Goal: Task Accomplishment & Management: Manage account settings

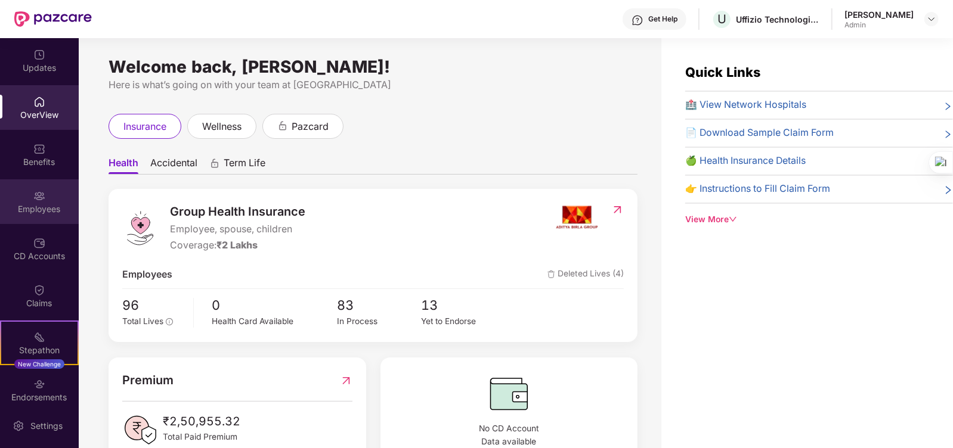
click at [42, 207] on div "Employees" at bounding box center [39, 209] width 79 height 12
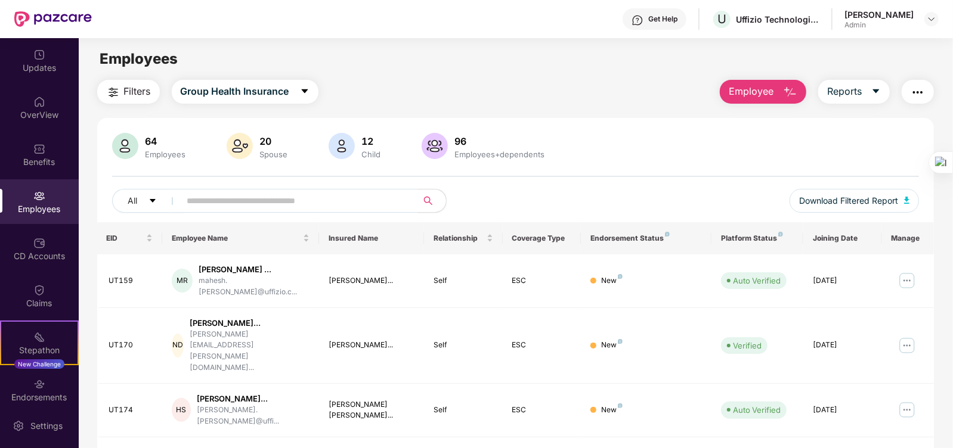
click at [289, 199] on input "text" at bounding box center [294, 201] width 214 height 18
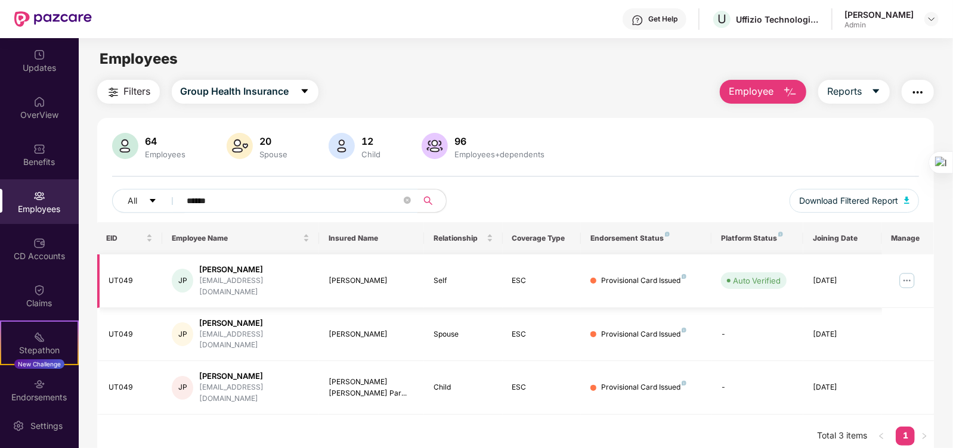
type input "******"
click at [903, 276] on img at bounding box center [907, 280] width 19 height 19
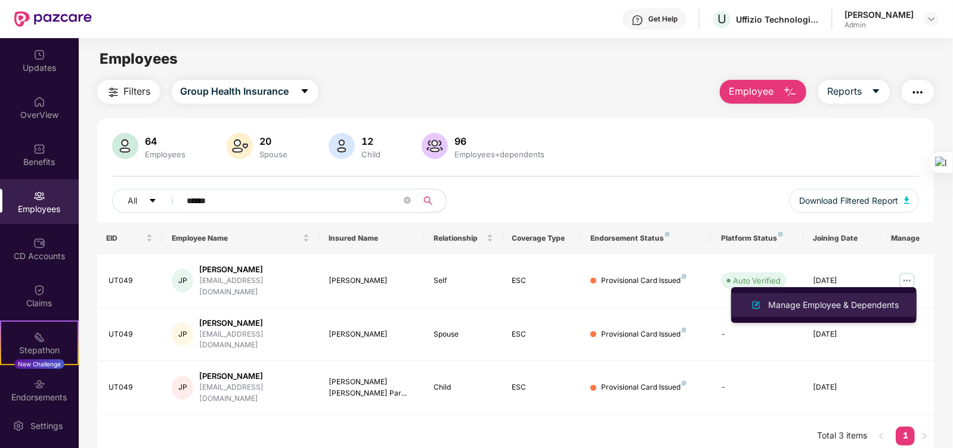
click at [881, 302] on div "Manage Employee & Dependents" at bounding box center [833, 305] width 135 height 13
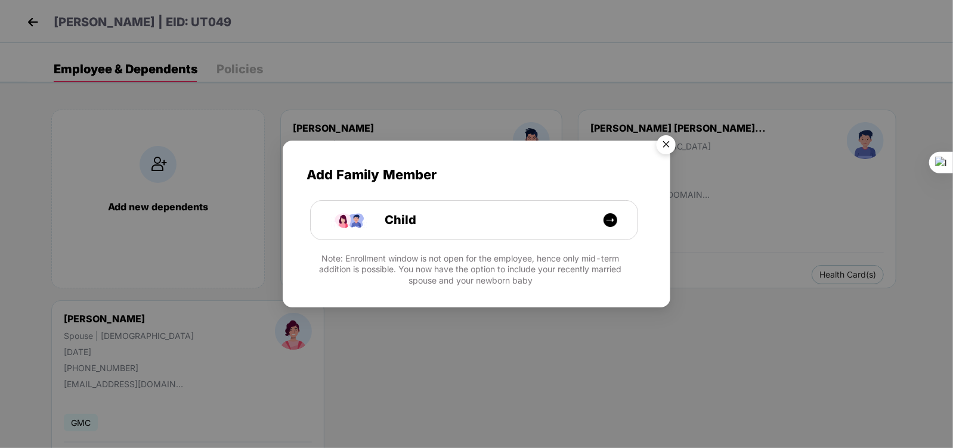
click at [669, 148] on img "Close" at bounding box center [665, 146] width 33 height 33
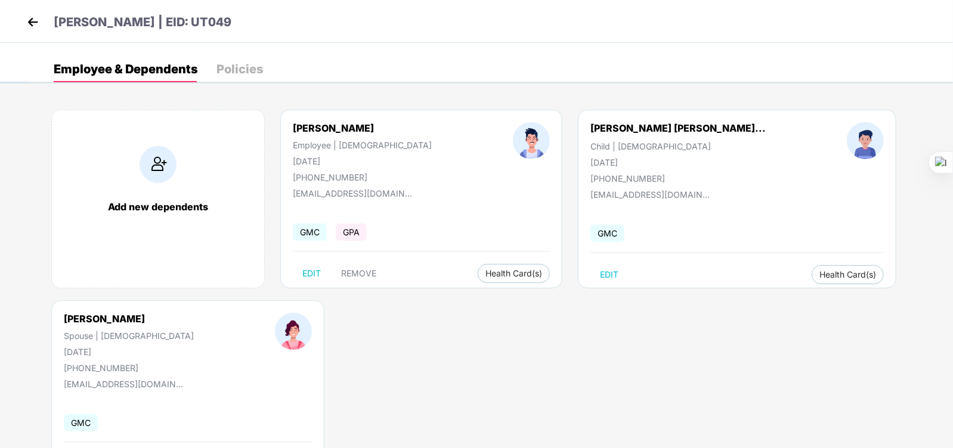
click at [462, 387] on div "Add new dependents [PERSON_NAME] Employee | [DEMOGRAPHIC_DATA] [DATE] [PHONE_NU…" at bounding box center [490, 300] width 926 height 417
click at [29, 20] on img at bounding box center [33, 22] width 18 height 18
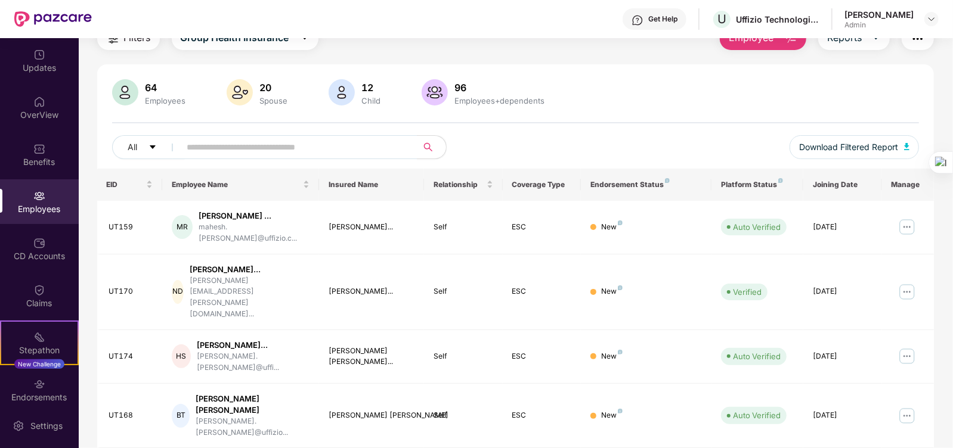
scroll to position [74, 0]
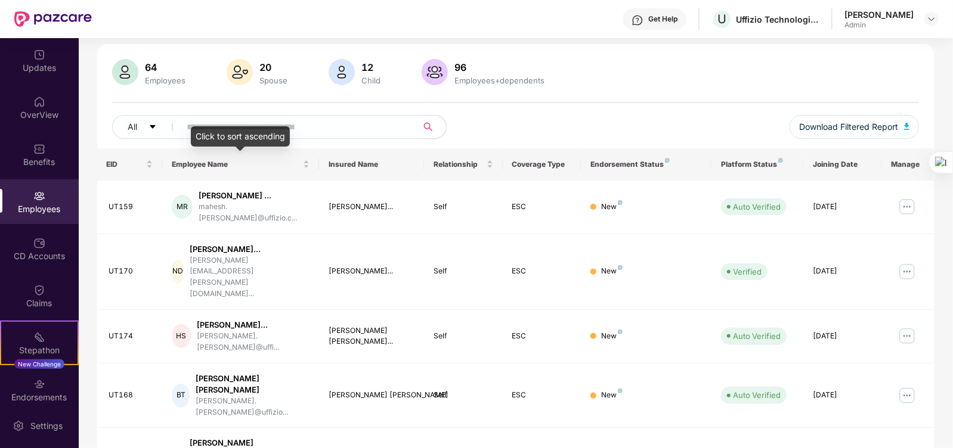
click at [287, 132] on div "Click to sort ascending" at bounding box center [240, 136] width 99 height 20
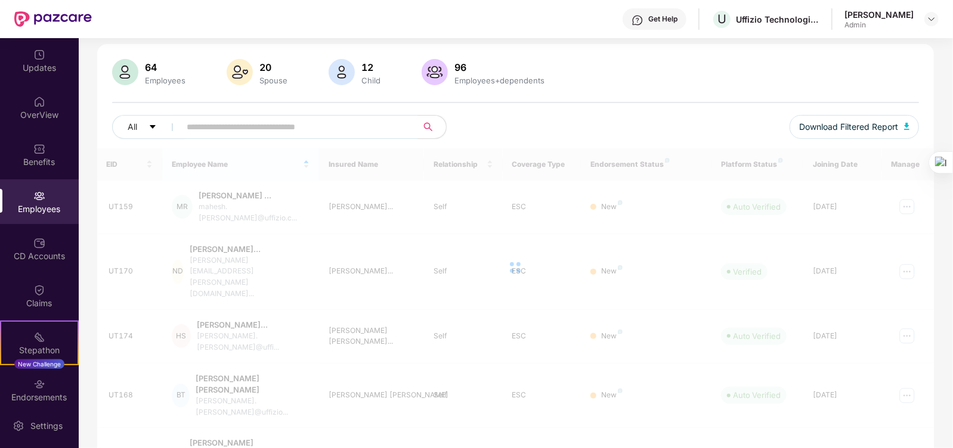
click at [334, 121] on input "text" at bounding box center [294, 127] width 214 height 18
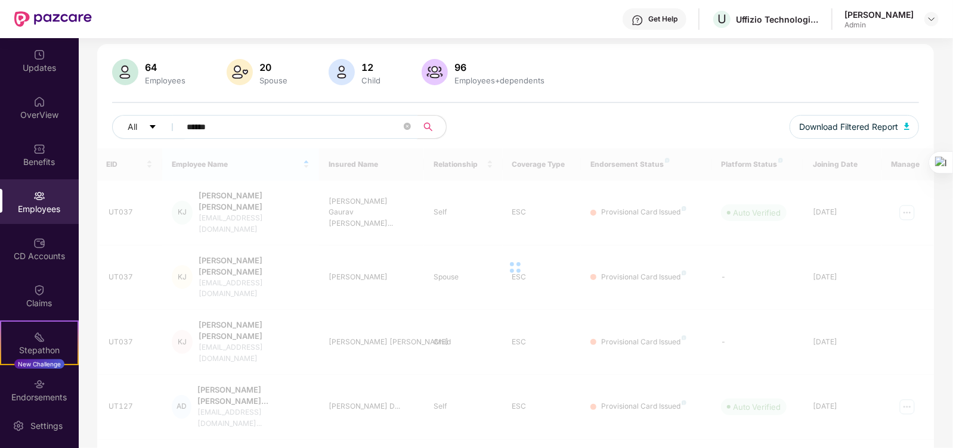
scroll to position [38, 0]
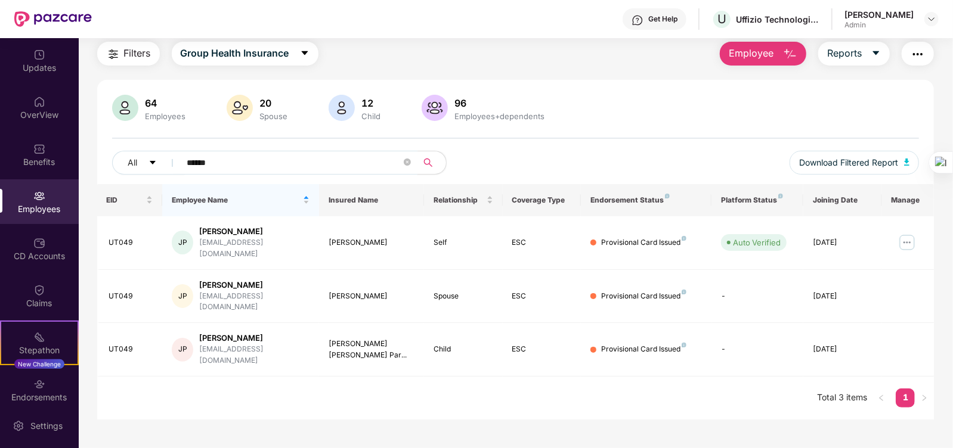
type input "******"
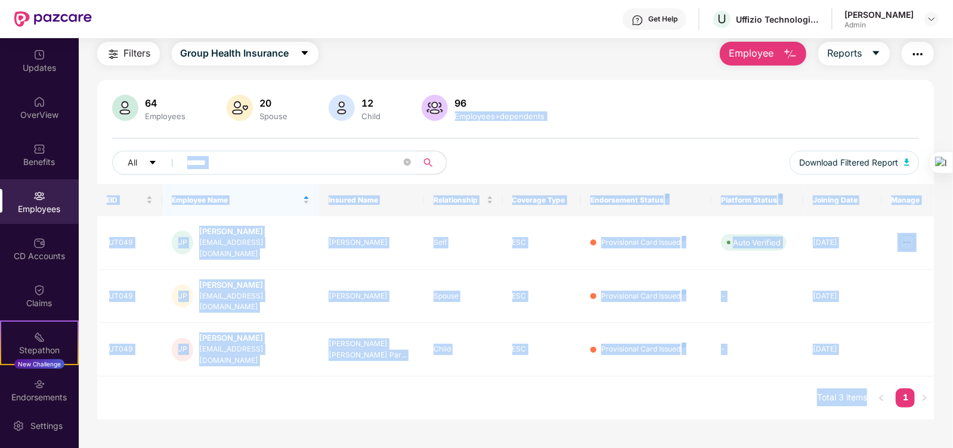
drag, startPoint x: 951, startPoint y: 80, endPoint x: 952, endPoint y: 106, distance: 25.7
click at [952, 106] on html "Get Help U Uffizio Technologies Private Limited Pooja [PERSON_NAME] Admin Updat…" at bounding box center [476, 224] width 953 height 448
click at [674, 84] on div "64 Employees 20 Spouse 12 Child [DEMOGRAPHIC_DATA] Employees+dependents All ***…" at bounding box center [515, 250] width 837 height 340
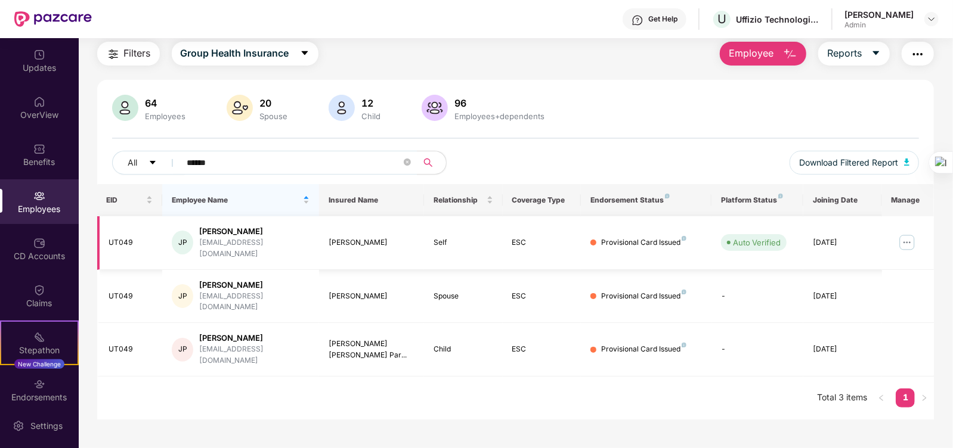
click at [911, 240] on img at bounding box center [907, 242] width 19 height 19
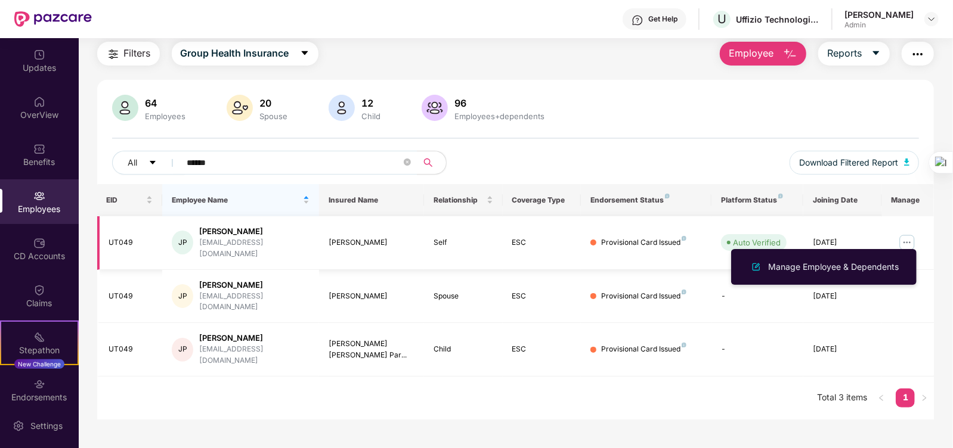
click at [672, 237] on div "Provisional Card Issued" at bounding box center [643, 242] width 85 height 11
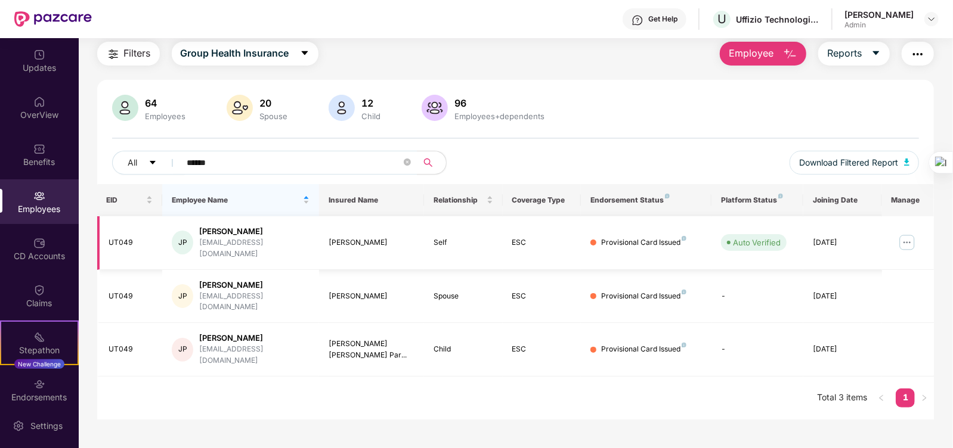
click at [906, 235] on img at bounding box center [907, 242] width 19 height 19
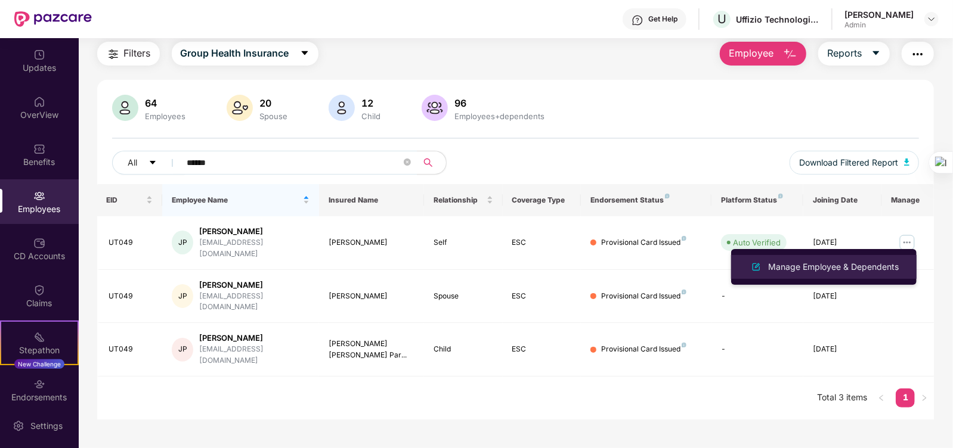
click at [863, 264] on div "Manage Employee & Dependents" at bounding box center [833, 267] width 135 height 13
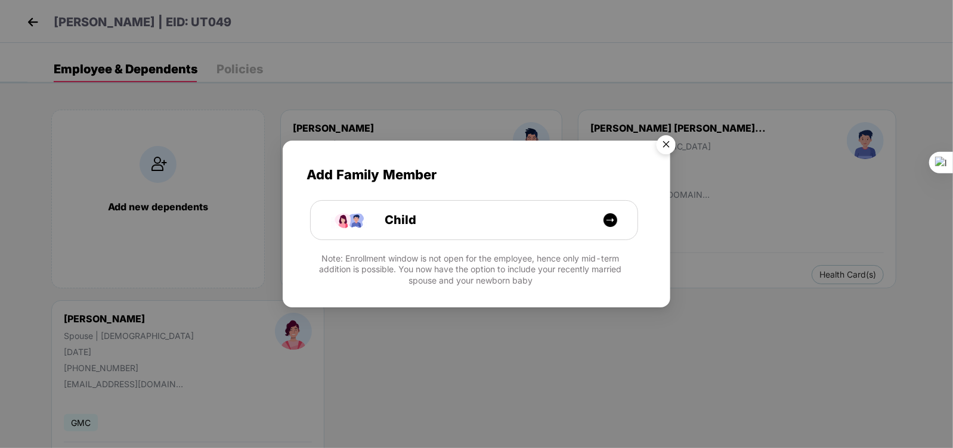
click at [670, 141] on img "Close" at bounding box center [665, 146] width 33 height 33
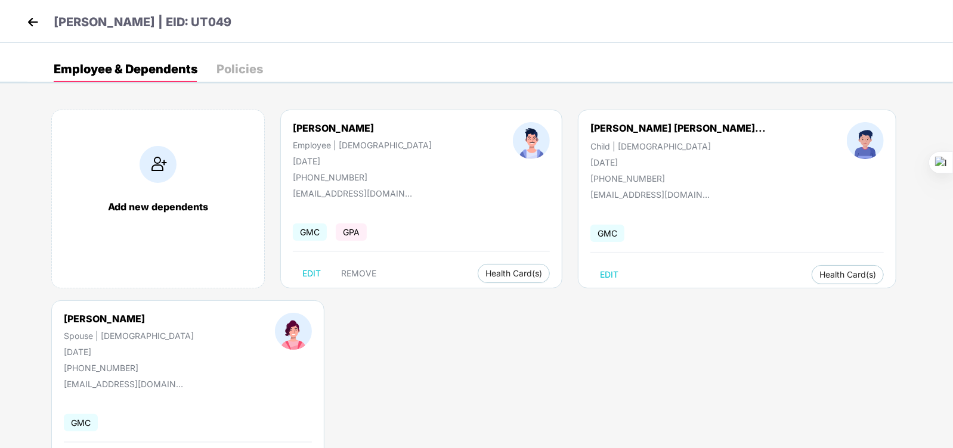
click at [243, 65] on div "Policies" at bounding box center [239, 69] width 47 height 12
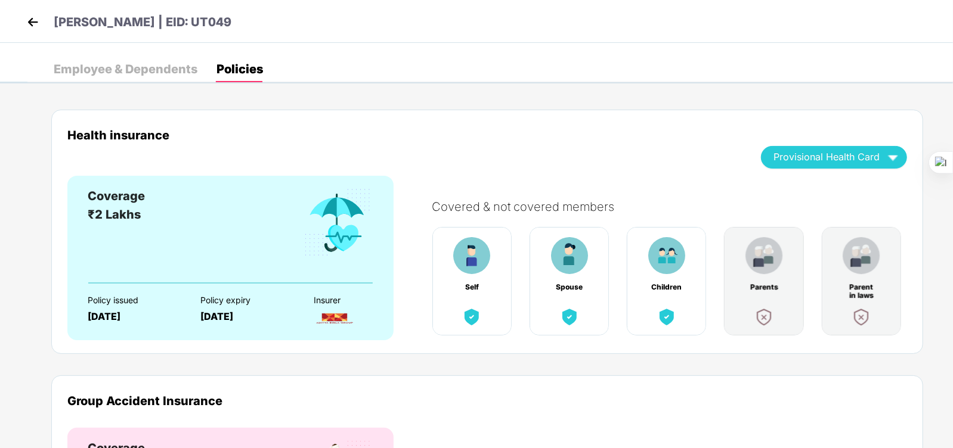
click at [836, 162] on div "Provisional Health Card" at bounding box center [833, 157] width 121 height 21
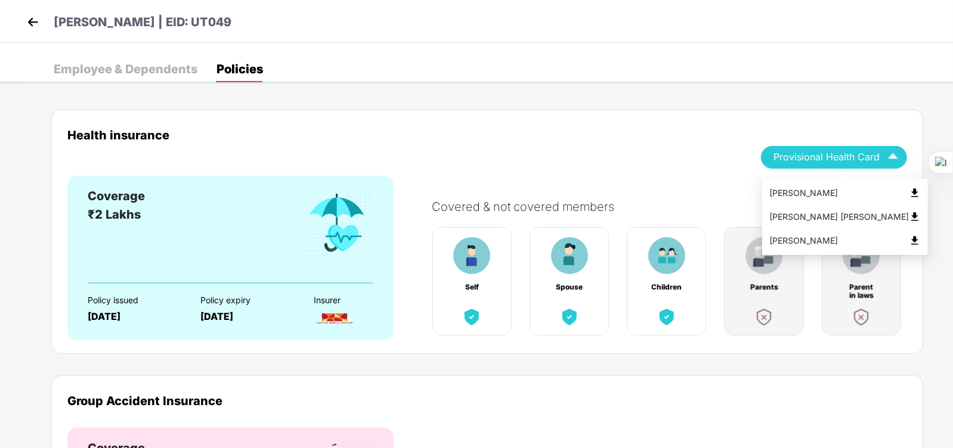
click at [909, 191] on img at bounding box center [915, 193] width 12 height 12
click at [829, 159] on span "Provisional Health Card" at bounding box center [826, 157] width 106 height 7
click at [909, 240] on img at bounding box center [915, 241] width 12 height 12
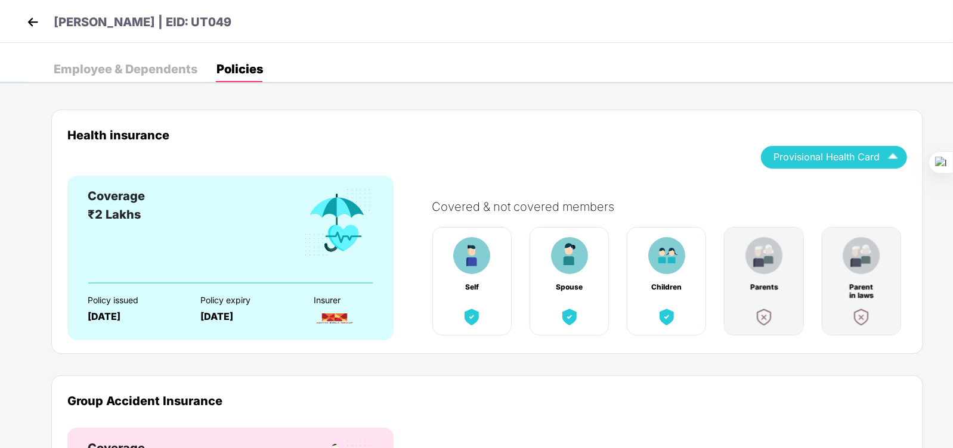
click at [855, 154] on span "Provisional Health Card" at bounding box center [826, 157] width 106 height 7
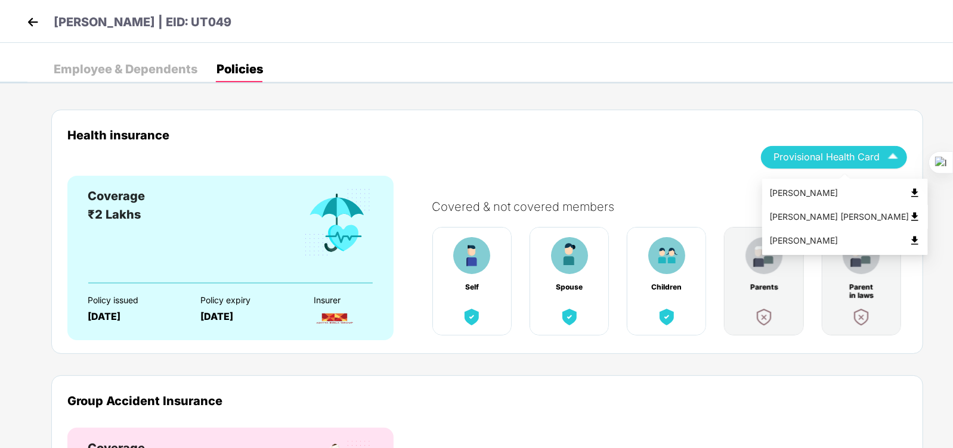
click at [909, 217] on img at bounding box center [915, 217] width 12 height 12
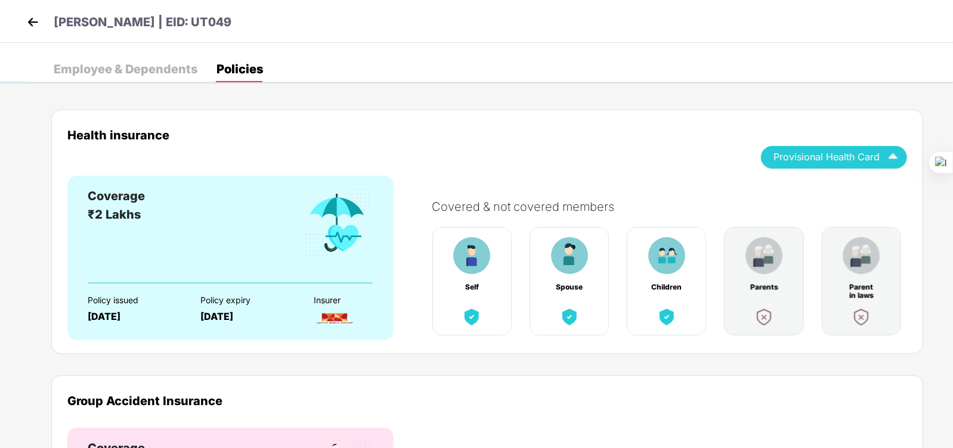
click at [251, 249] on div "Coverage ₹2 Lakhs" at bounding box center [230, 234] width 285 height 95
click at [116, 70] on div "Employee & Dependents" at bounding box center [126, 69] width 144 height 12
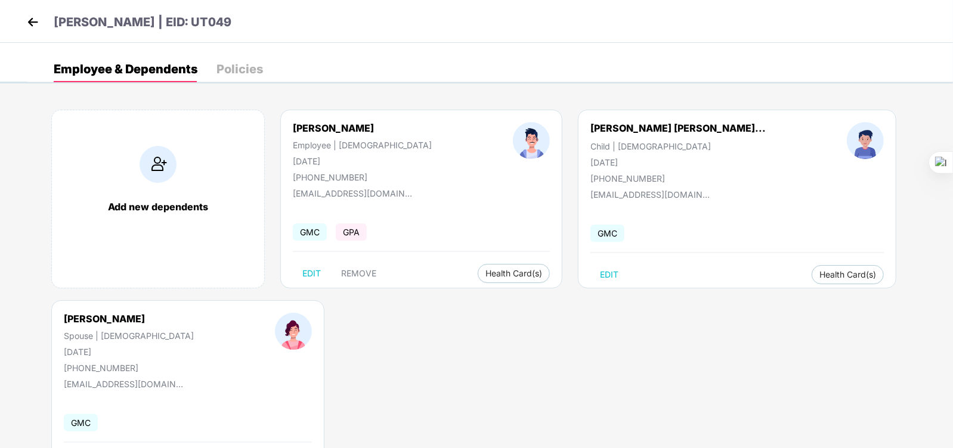
click at [29, 18] on img at bounding box center [33, 22] width 18 height 18
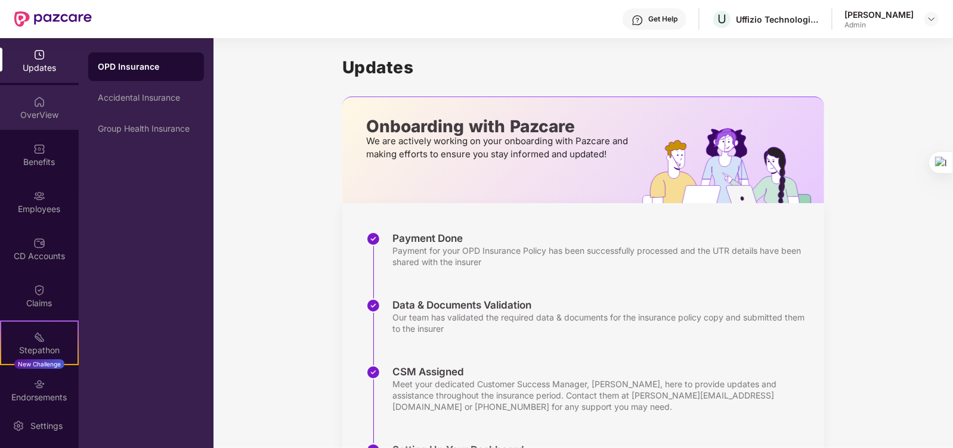
click at [39, 107] on img at bounding box center [39, 102] width 12 height 12
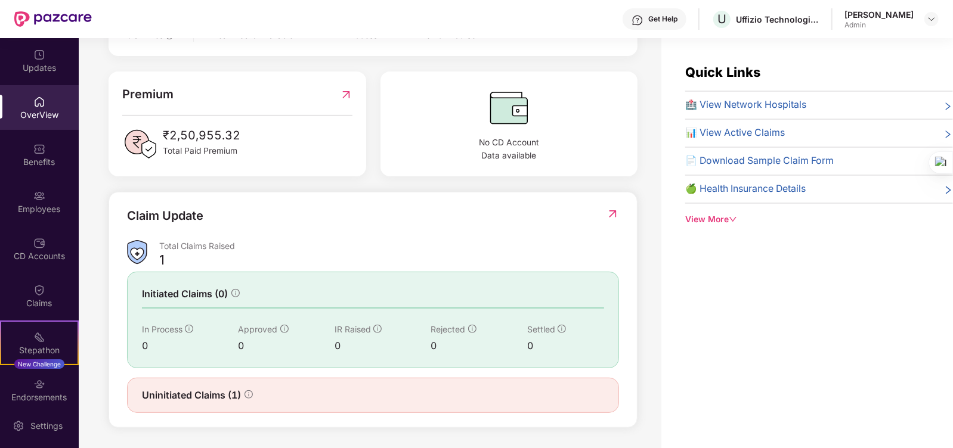
scroll to position [38, 0]
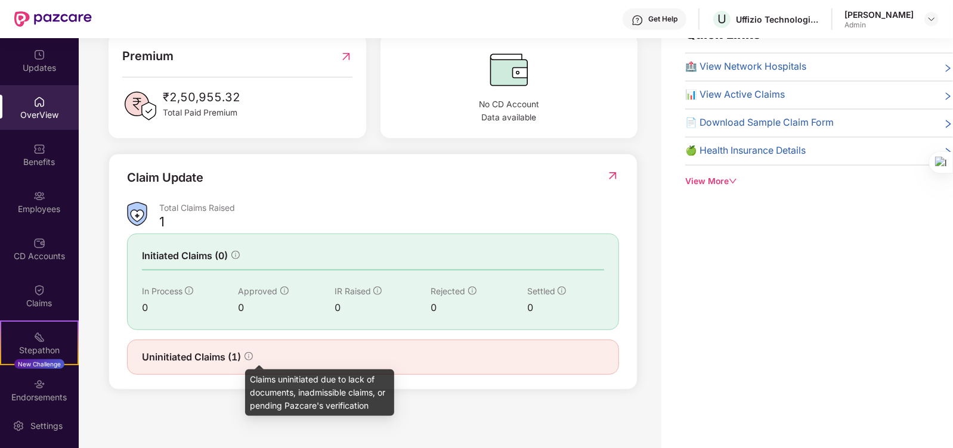
click at [247, 358] on icon "info-circle" at bounding box center [249, 356] width 8 height 8
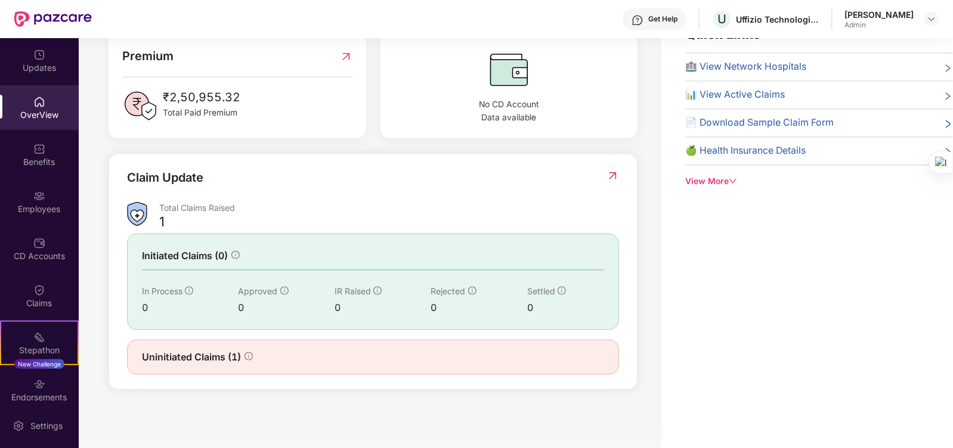
click at [236, 357] on span "Uninitiated Claims (1)" at bounding box center [191, 357] width 99 height 15
click at [212, 355] on span "Uninitiated Claims (1)" at bounding box center [191, 357] width 99 height 15
click at [164, 216] on div "1" at bounding box center [161, 221] width 5 height 17
click at [381, 208] on div "Total Claims Raised" at bounding box center [389, 207] width 460 height 11
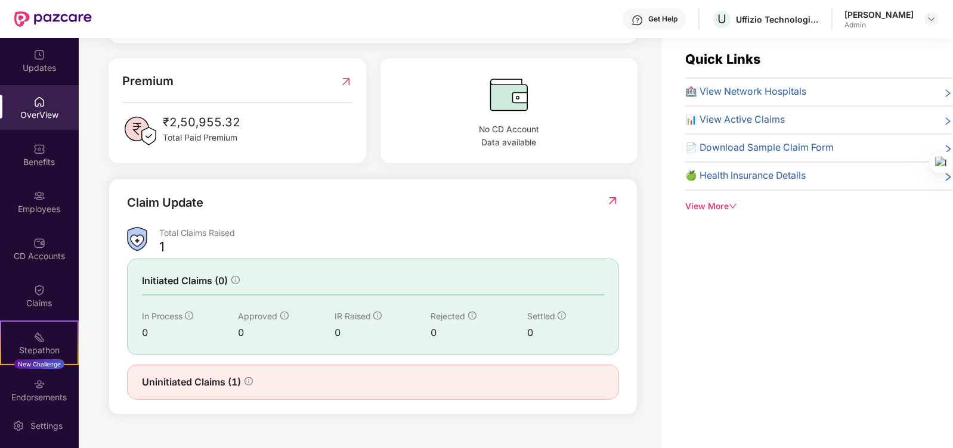
scroll to position [0, 0]
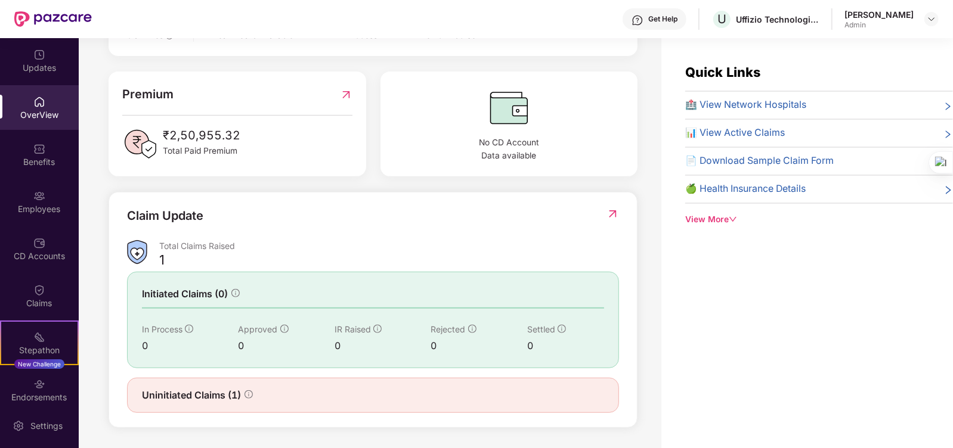
click at [796, 192] on span "🍏 Health Insurance Details" at bounding box center [745, 189] width 120 height 15
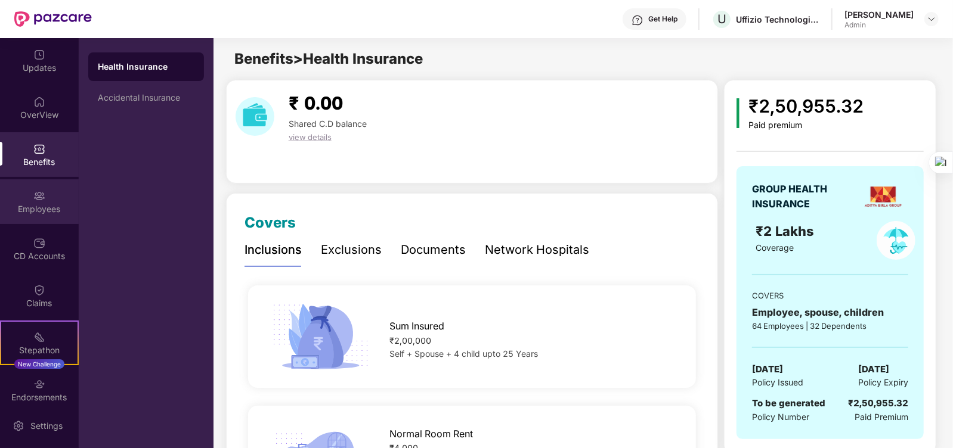
click at [35, 189] on div at bounding box center [39, 195] width 12 height 12
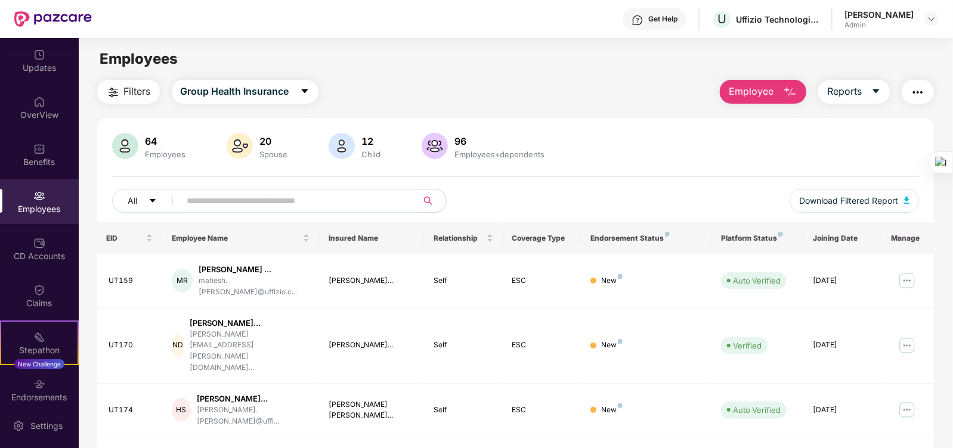
click at [344, 206] on input "text" at bounding box center [294, 201] width 214 height 18
click at [251, 202] on input "text" at bounding box center [294, 201] width 214 height 18
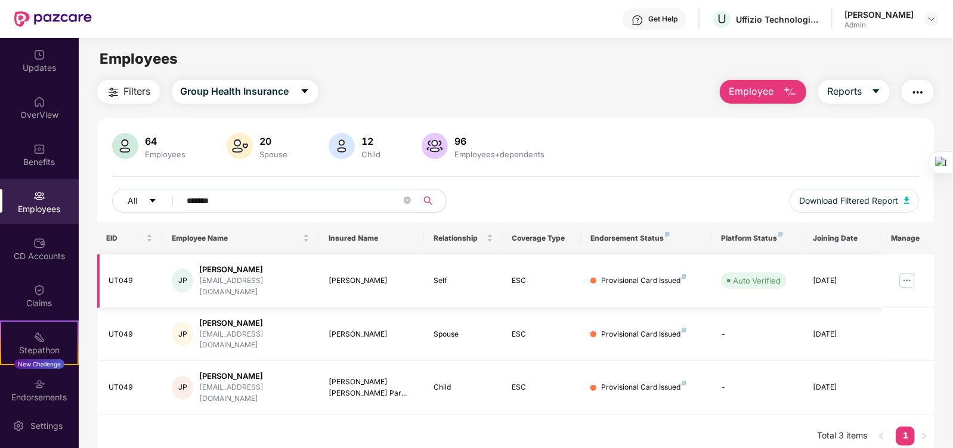
type input "*******"
click at [903, 273] on img at bounding box center [907, 280] width 19 height 19
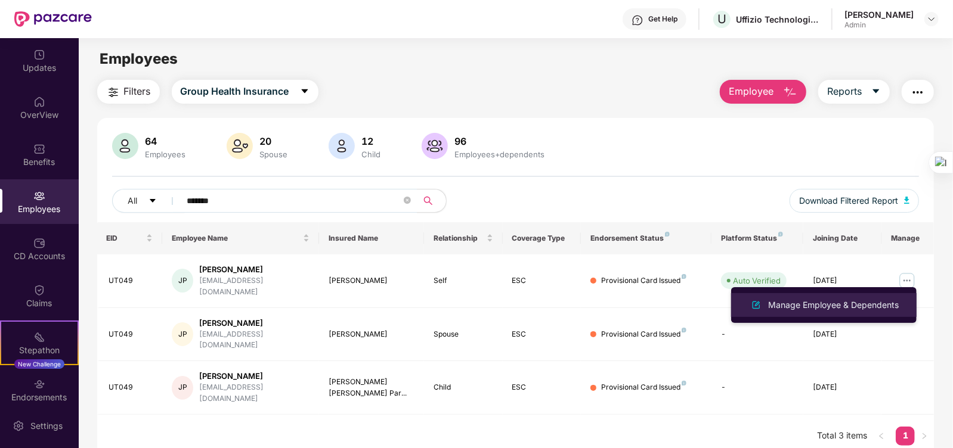
click at [840, 303] on div "Manage Employee & Dependents" at bounding box center [833, 305] width 135 height 13
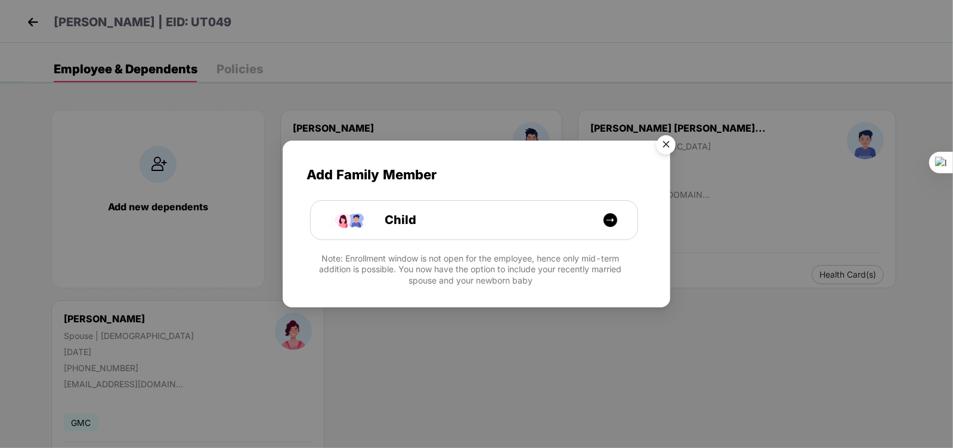
click at [668, 139] on img "Close" at bounding box center [665, 146] width 33 height 33
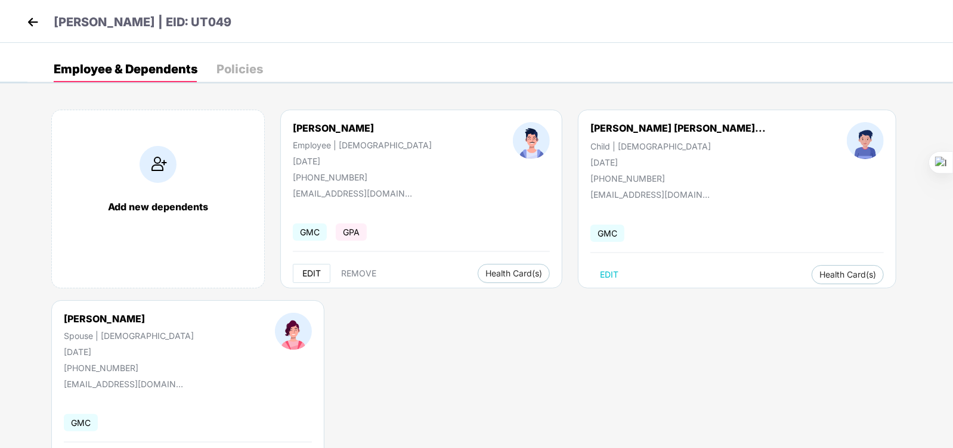
click at [313, 271] on span "EDIT" at bounding box center [311, 274] width 18 height 10
select select "****"
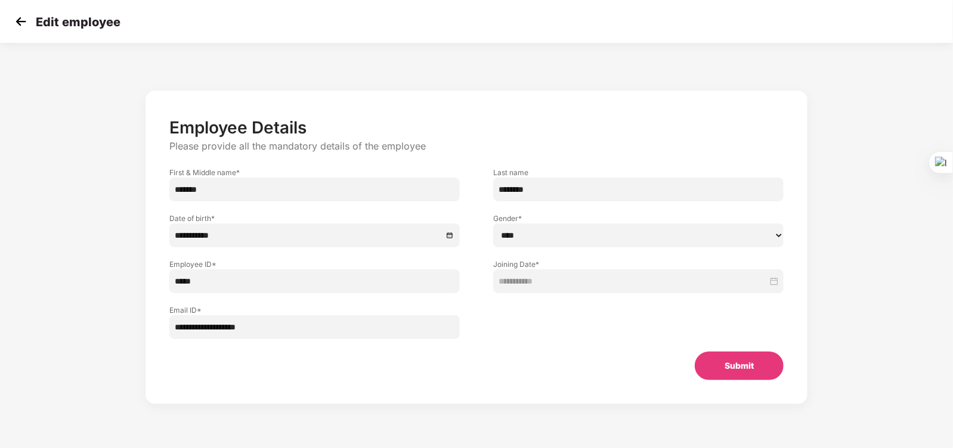
click at [723, 370] on button "Submit" at bounding box center [739, 366] width 89 height 29
click at [17, 18] on img at bounding box center [21, 22] width 18 height 18
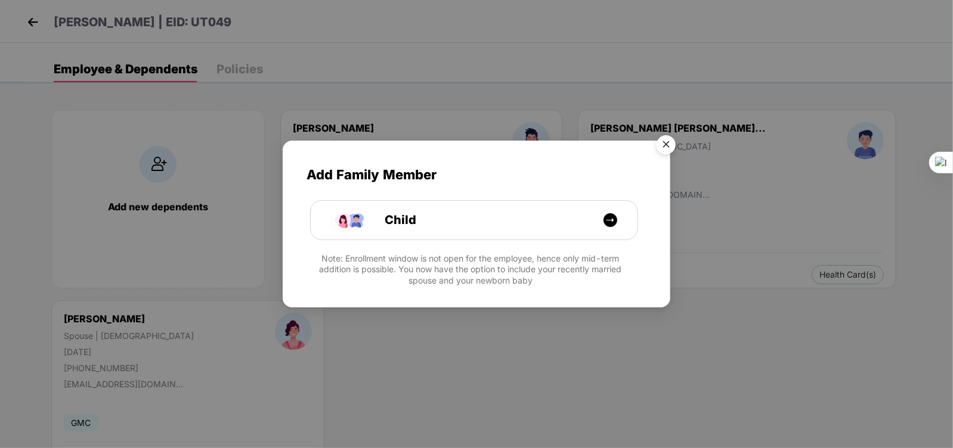
click at [662, 143] on img "Close" at bounding box center [665, 146] width 33 height 33
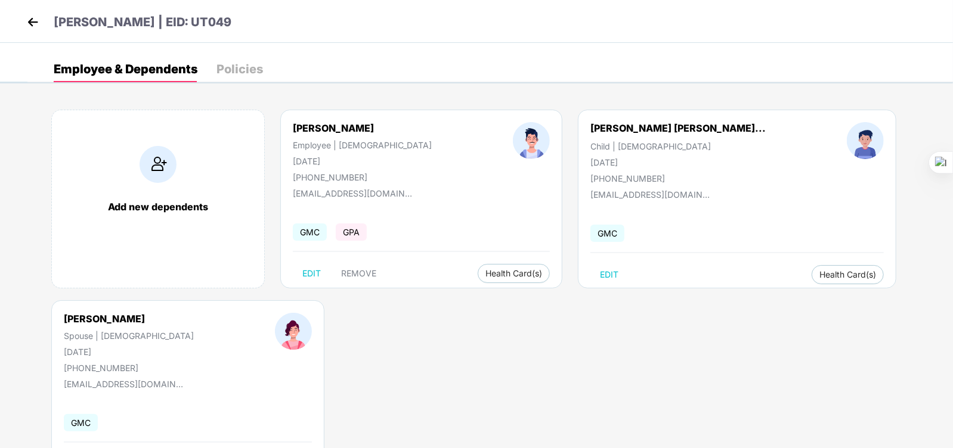
click at [336, 177] on div "[PHONE_NUMBER]" at bounding box center [362, 177] width 139 height 10
click at [360, 326] on div "Add new dependents [PERSON_NAME] Employee | [DEMOGRAPHIC_DATA] [DATE] [PHONE_NU…" at bounding box center [490, 300] width 926 height 417
click at [33, 30] on img at bounding box center [33, 22] width 18 height 18
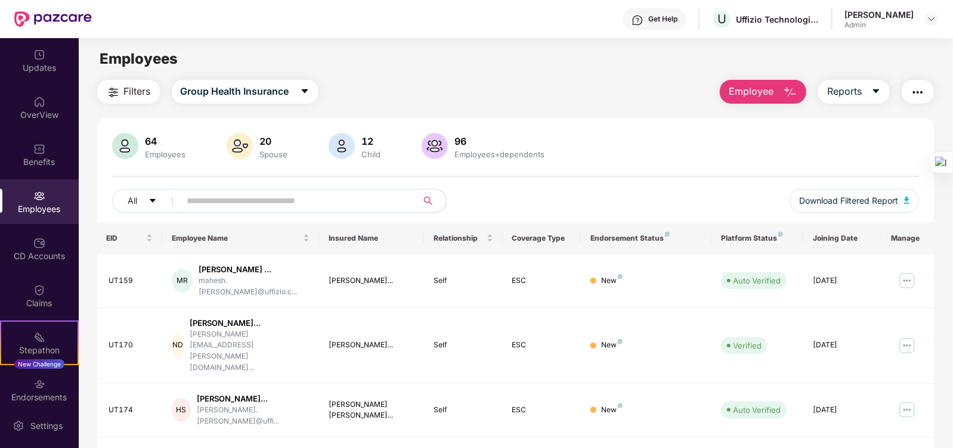
click at [342, 201] on input "text" at bounding box center [294, 201] width 214 height 18
click at [314, 203] on input "text" at bounding box center [294, 201] width 214 height 18
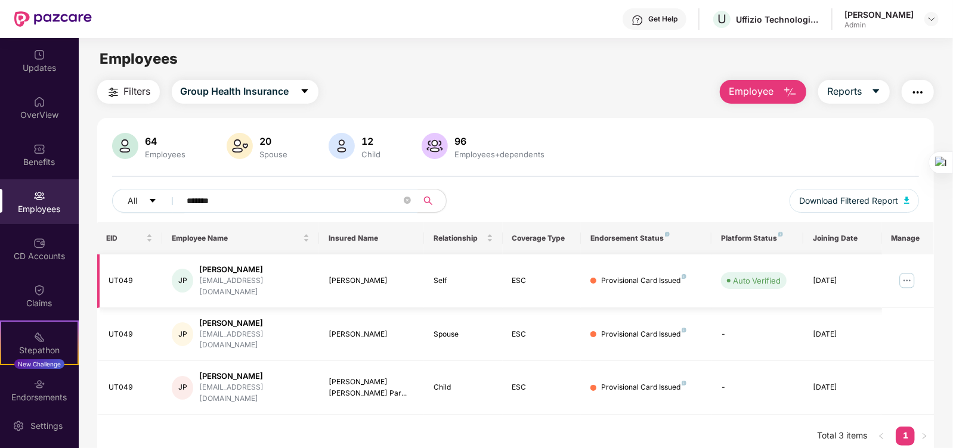
type input "*******"
click at [909, 276] on img at bounding box center [907, 280] width 19 height 19
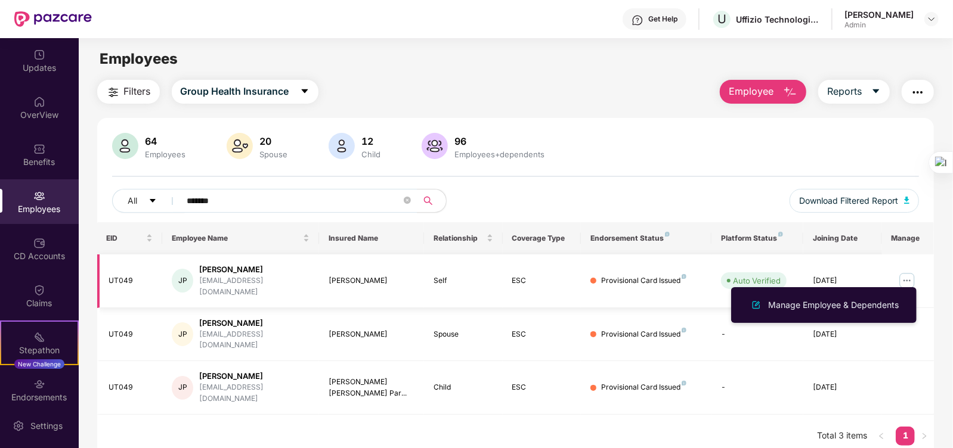
click at [903, 274] on img at bounding box center [907, 280] width 19 height 19
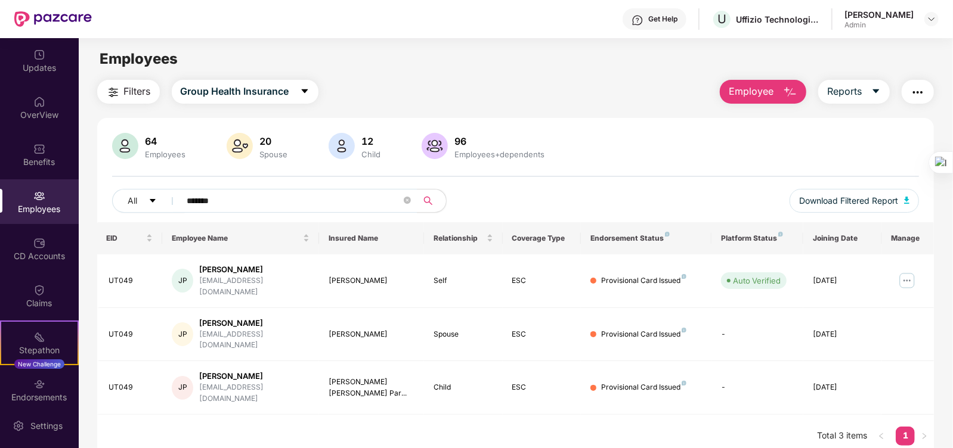
click at [564, 72] on main "Employees Filters Group Health Insurance Employee Reports 64 Employees 20 Spous…" at bounding box center [516, 262] width 874 height 448
click at [405, 200] on icon "close-circle" at bounding box center [407, 200] width 7 height 7
click at [553, 69] on div "Employees" at bounding box center [516, 59] width 874 height 23
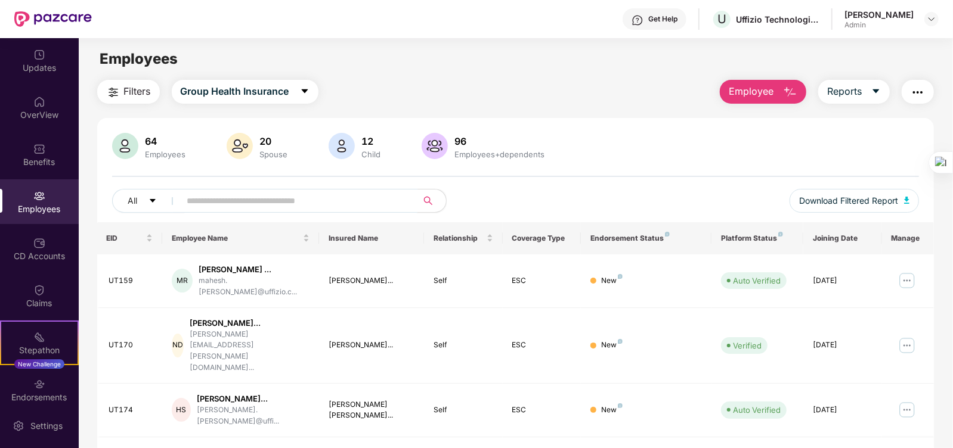
click at [324, 194] on input "text" at bounding box center [294, 201] width 214 height 18
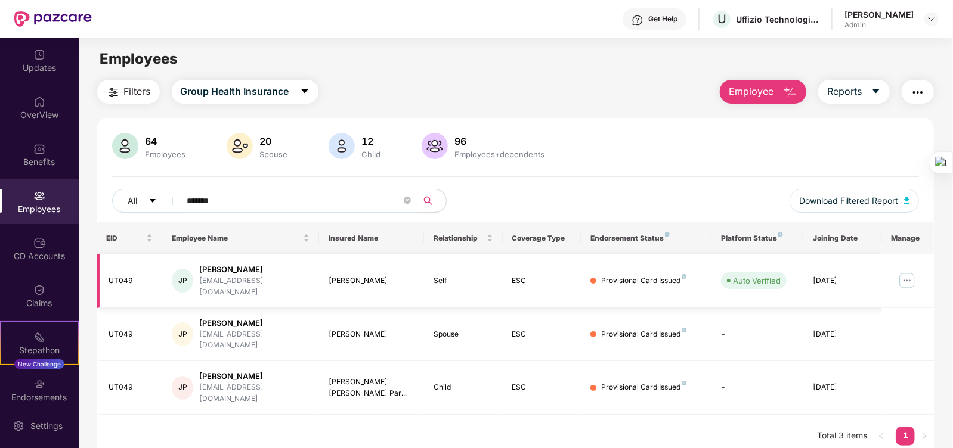
type input "*******"
click at [905, 275] on img at bounding box center [907, 280] width 19 height 19
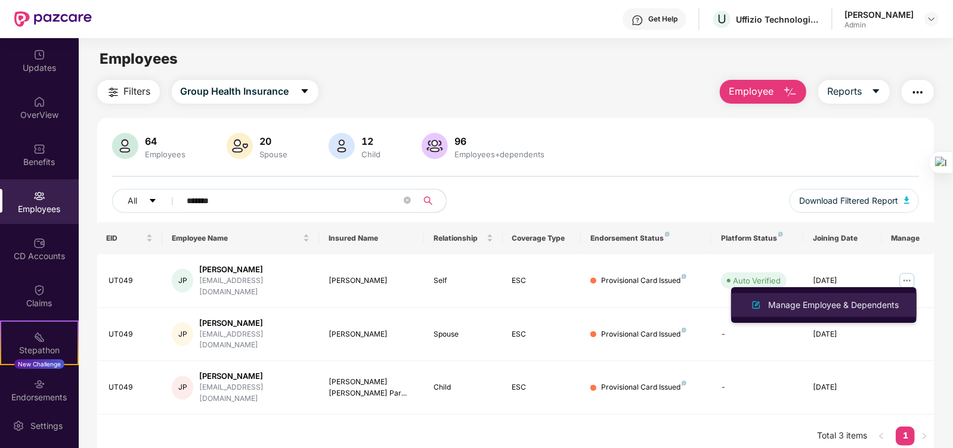
click at [856, 304] on div "Manage Employee & Dependents" at bounding box center [833, 305] width 135 height 13
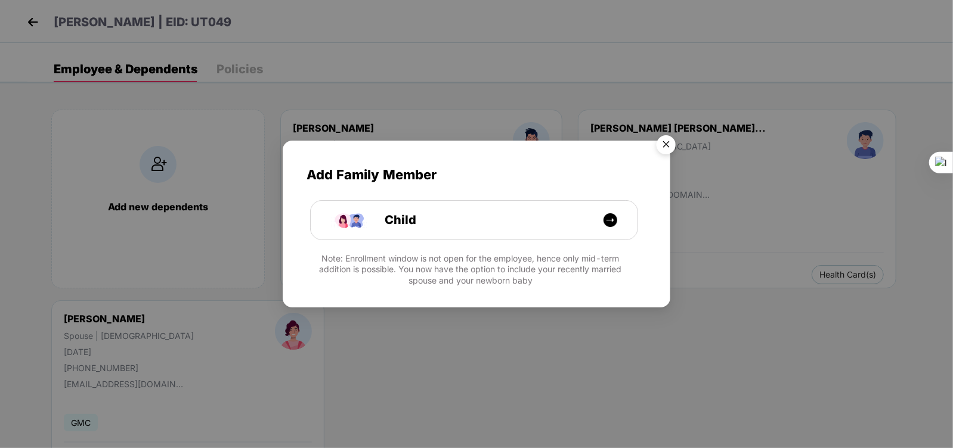
click at [669, 143] on img "Close" at bounding box center [665, 146] width 33 height 33
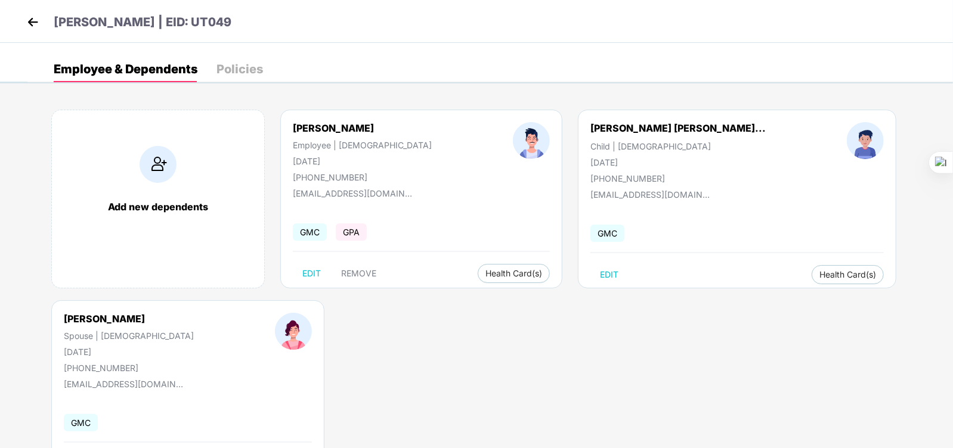
click at [458, 338] on div "Add new dependents [PERSON_NAME] Employee | [DEMOGRAPHIC_DATA] [DATE] [PHONE_NU…" at bounding box center [490, 300] width 926 height 417
drag, startPoint x: 365, startPoint y: 177, endPoint x: 308, endPoint y: 180, distance: 56.7
click at [308, 180] on div "[PHONE_NUMBER]" at bounding box center [362, 177] width 139 height 10
copy div "7285855104"
drag, startPoint x: 384, startPoint y: 129, endPoint x: 280, endPoint y: 131, distance: 103.8
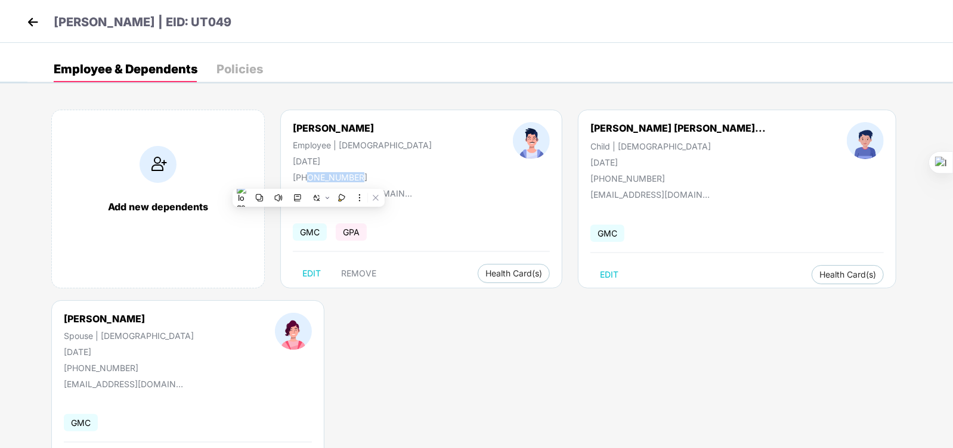
click at [280, 131] on div "Jignesh Pardeshi Employee | Male 13 Mar 1991 +917285855104" at bounding box center [362, 152] width 220 height 60
copy div "[PERSON_NAME]"
drag, startPoint x: 246, startPoint y: 18, endPoint x: 194, endPoint y: 25, distance: 52.3
click at [194, 25] on div "[PERSON_NAME] | EID: UT049" at bounding box center [476, 21] width 953 height 43
copy p "UT049"
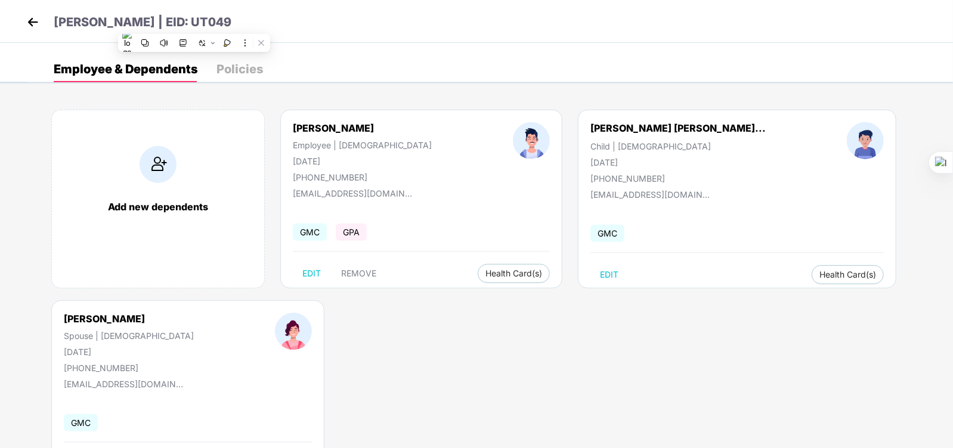
click at [677, 350] on div "Add new dependents [PERSON_NAME] Employee | [DEMOGRAPHIC_DATA] [DATE] [PHONE_NU…" at bounding box center [490, 300] width 926 height 417
click at [673, 352] on div "Add new dependents [PERSON_NAME] Employee | [DEMOGRAPHIC_DATA] [DATE] [PHONE_NU…" at bounding box center [490, 300] width 926 height 417
click at [483, 367] on div "Add new dependents [PERSON_NAME] Employee | [DEMOGRAPHIC_DATA] [DATE] [PHONE_NU…" at bounding box center [490, 300] width 926 height 417
click at [518, 382] on div "Add new dependents [PERSON_NAME] Employee | [DEMOGRAPHIC_DATA] [DATE] [PHONE_NU…" at bounding box center [490, 300] width 926 height 417
click at [400, 362] on div "Add new dependents [PERSON_NAME] Employee | [DEMOGRAPHIC_DATA] [DATE] [PHONE_NU…" at bounding box center [490, 300] width 926 height 417
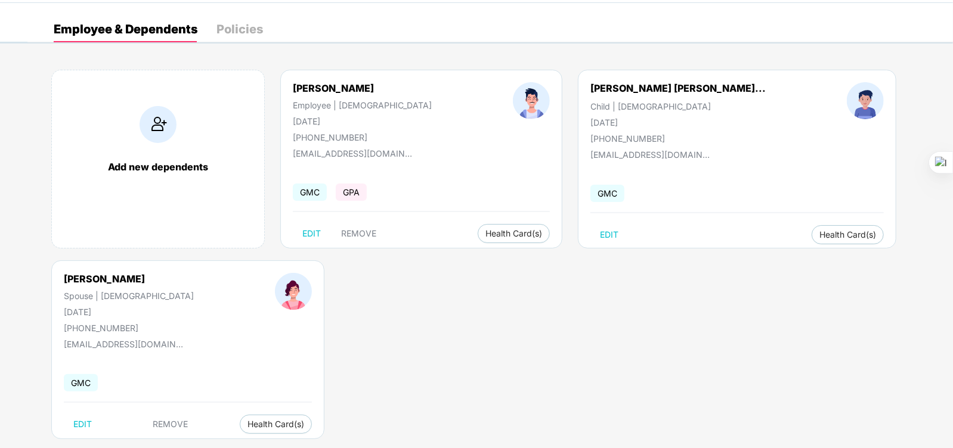
scroll to position [61, 0]
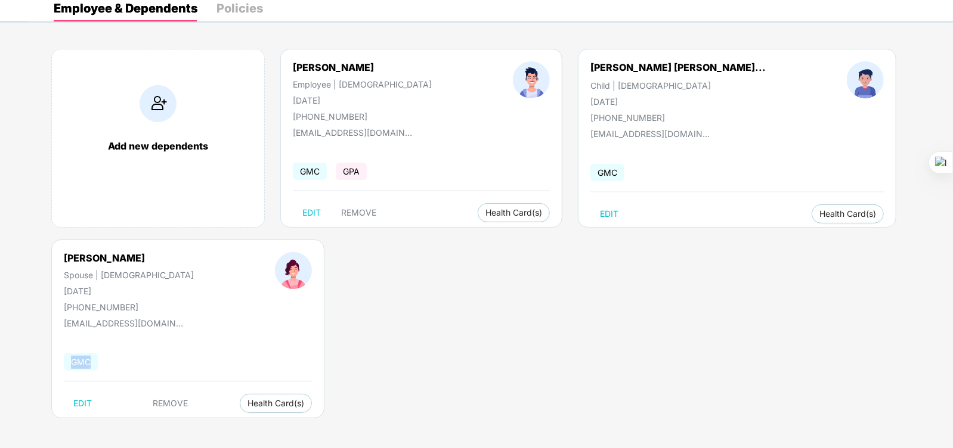
drag, startPoint x: 72, startPoint y: 360, endPoint x: 92, endPoint y: 359, distance: 20.9
click at [92, 359] on span "GMC" at bounding box center [81, 362] width 34 height 17
click at [385, 348] on div "Add new dependents [PERSON_NAME] Employee | [DEMOGRAPHIC_DATA] [DATE] [PHONE_NU…" at bounding box center [490, 239] width 926 height 417
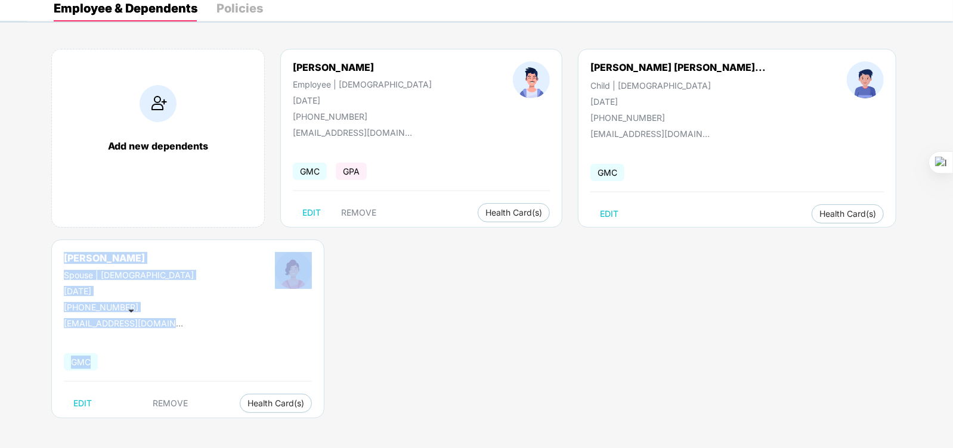
drag, startPoint x: 197, startPoint y: 332, endPoint x: 43, endPoint y: 258, distance: 170.7
click at [51, 258] on div "Kalaj J Pardeshi Spouse | Female 30 Aug 1998 +917285855104 official@uffizio.com…" at bounding box center [187, 329] width 273 height 179
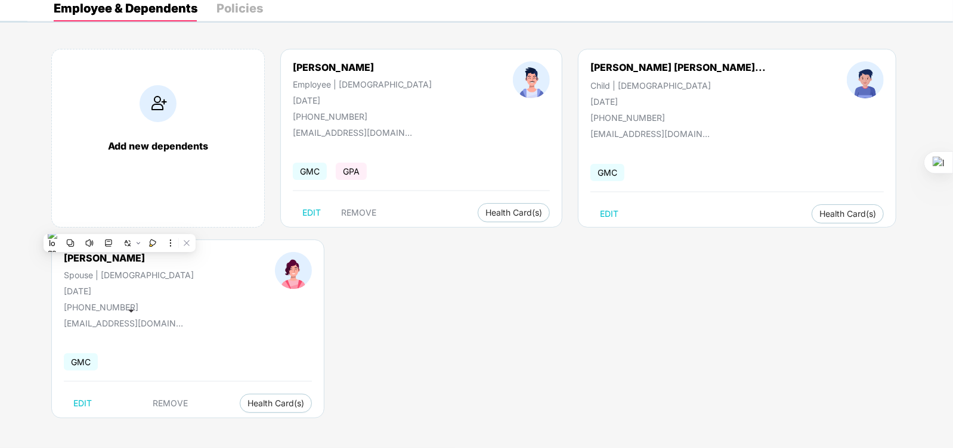
click at [540, 290] on div "Add new dependents [PERSON_NAME] Employee | [DEMOGRAPHIC_DATA] [DATE] [PHONE_NU…" at bounding box center [490, 239] width 926 height 417
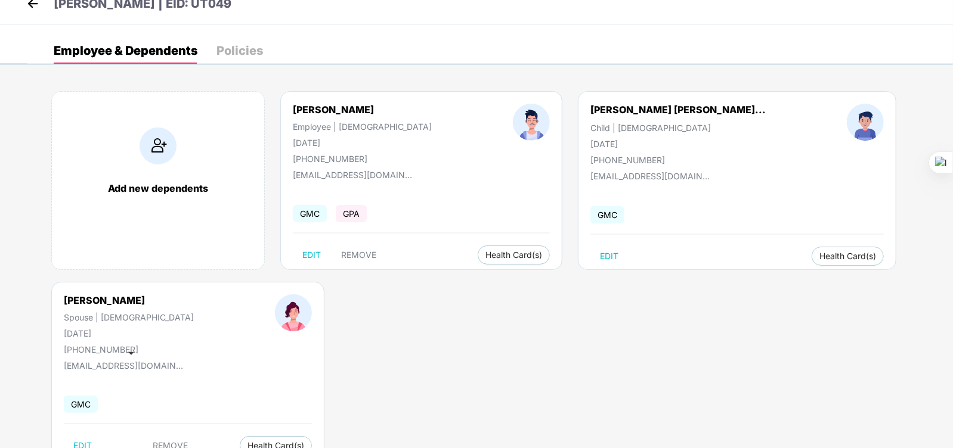
scroll to position [0, 0]
